Goal: Check status

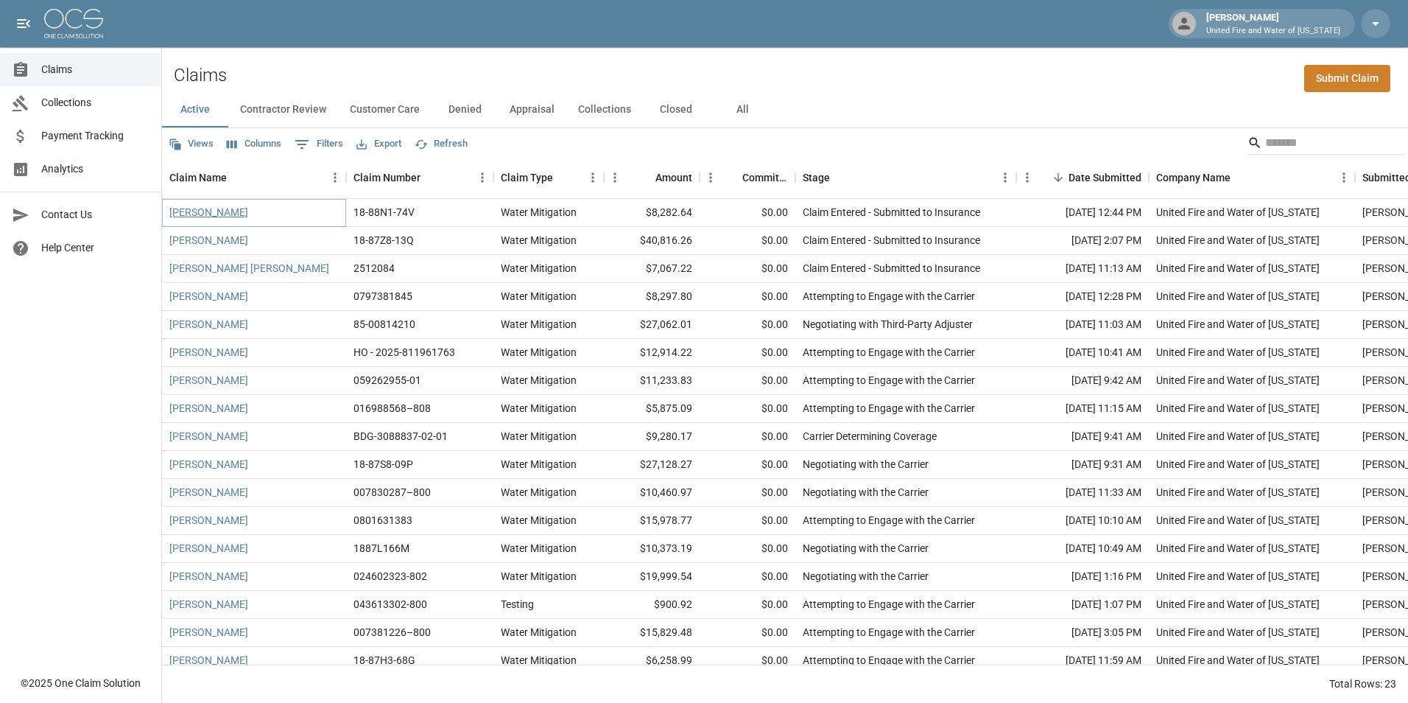
click at [200, 219] on link "Gary Reed" at bounding box center [208, 212] width 79 height 15
